Goal: Check status: Check status

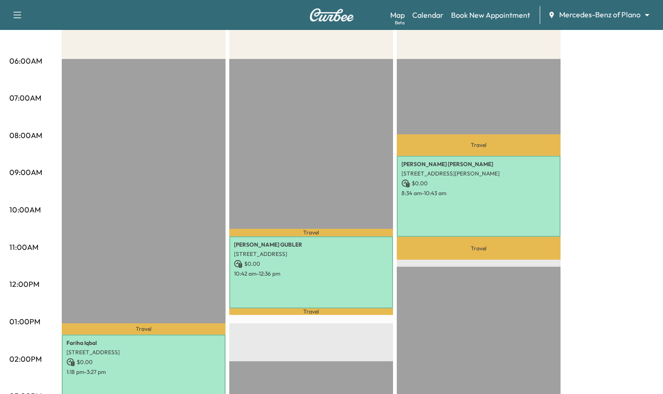
scroll to position [161, 0]
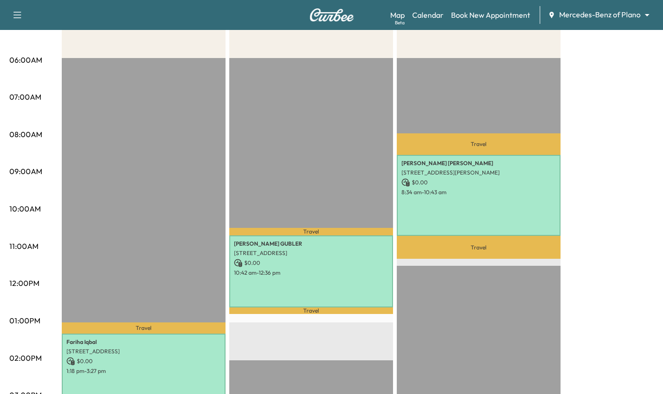
click at [317, 353] on div "Travel [PERSON_NAME] [STREET_ADDRESS] $ 0.00 10:42 am - 12:36 pm Travel EST Sta…" at bounding box center [311, 360] width 164 height 604
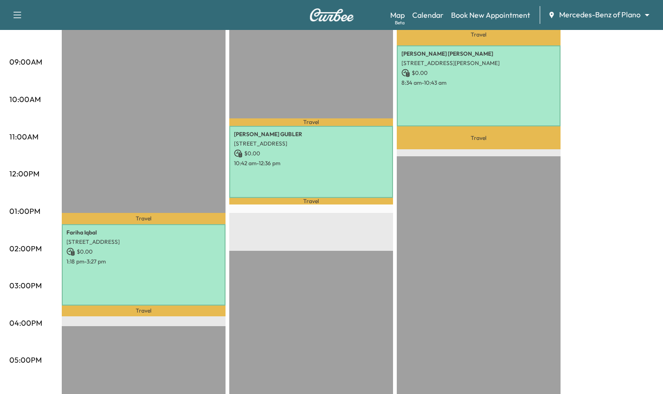
scroll to position [270, 0]
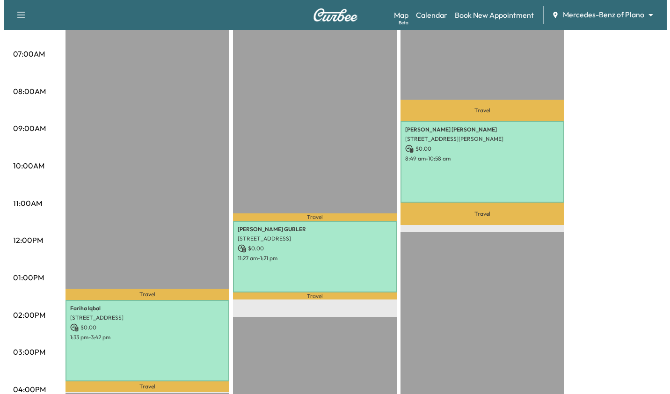
scroll to position [204, 0]
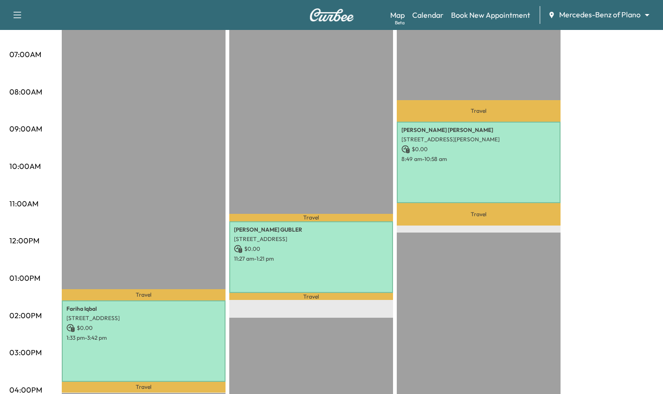
click at [461, 151] on p "$ 0.00" at bounding box center [478, 149] width 154 height 8
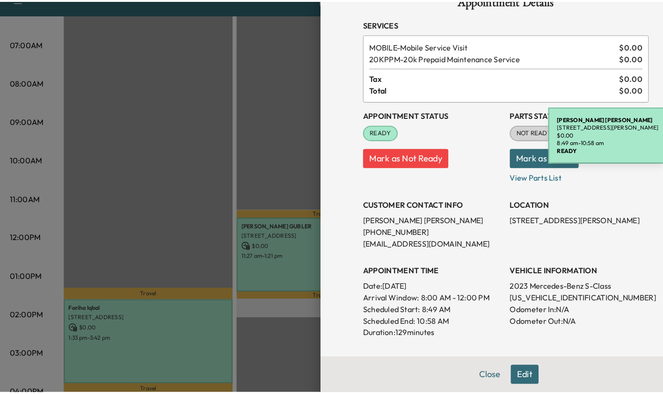
scroll to position [200, 0]
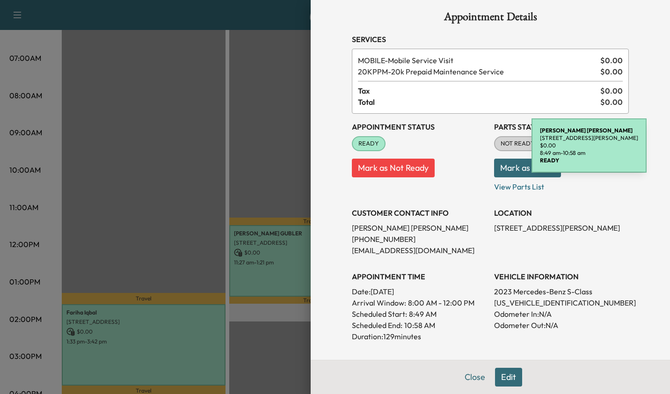
click at [265, 99] on div at bounding box center [335, 197] width 670 height 394
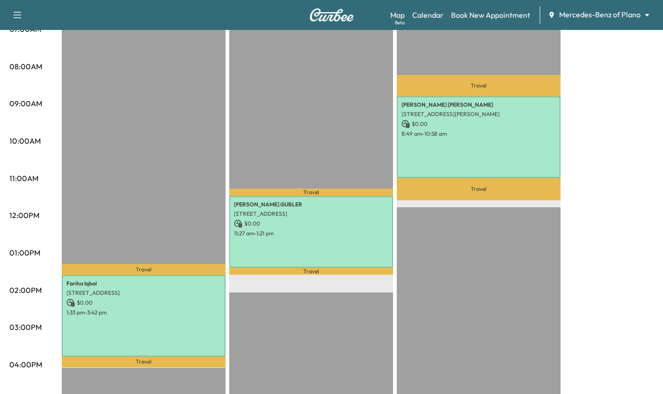
scroll to position [231, 0]
